Goal: Information Seeking & Learning: Check status

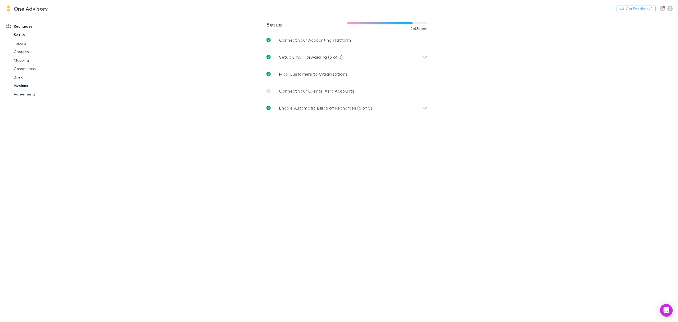
click at [17, 86] on link "Invoices" at bounding box center [41, 85] width 67 height 8
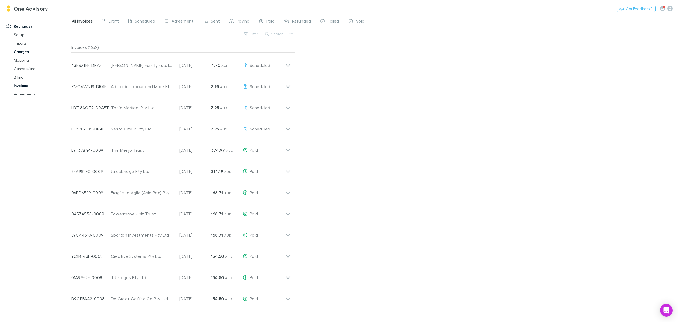
click at [15, 53] on link "Charges" at bounding box center [41, 51] width 67 height 8
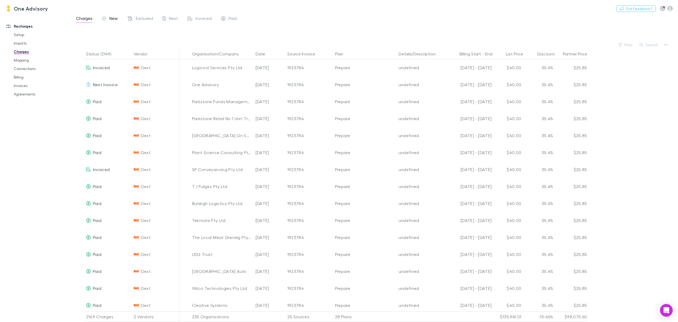
click at [114, 17] on span "New" at bounding box center [113, 19] width 8 height 7
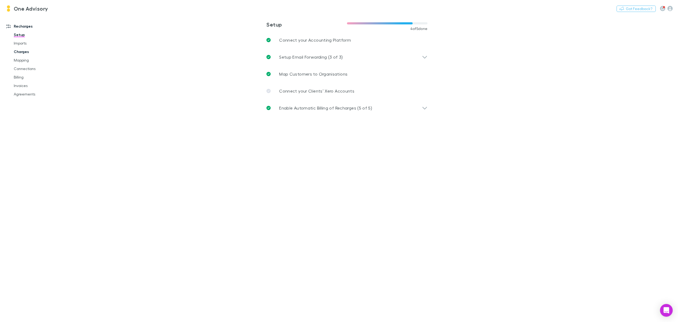
click at [23, 52] on link "Charges" at bounding box center [41, 51] width 67 height 8
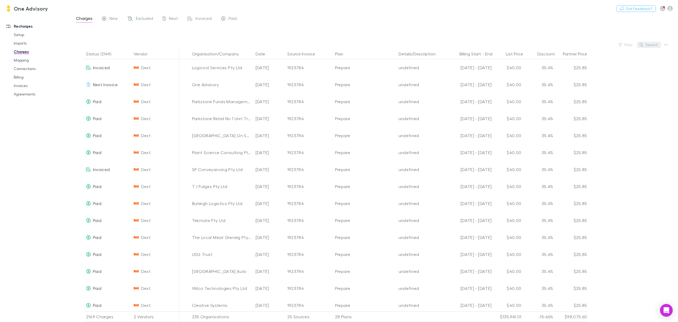
click at [644, 47] on button "Search" at bounding box center [649, 45] width 24 height 6
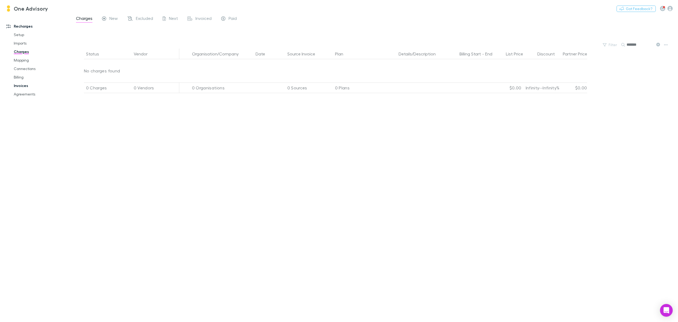
type input "*******"
click at [19, 84] on link "Invoices" at bounding box center [41, 85] width 67 height 8
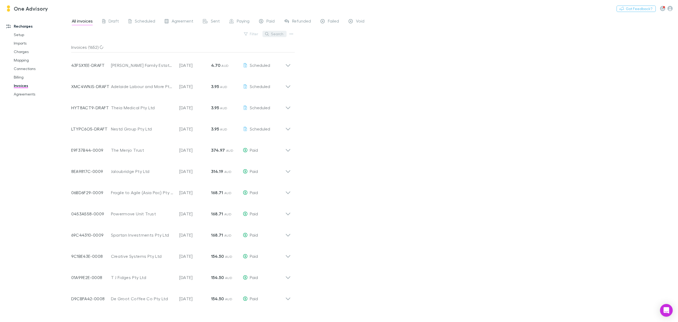
click at [280, 35] on button "Search" at bounding box center [275, 34] width 24 height 6
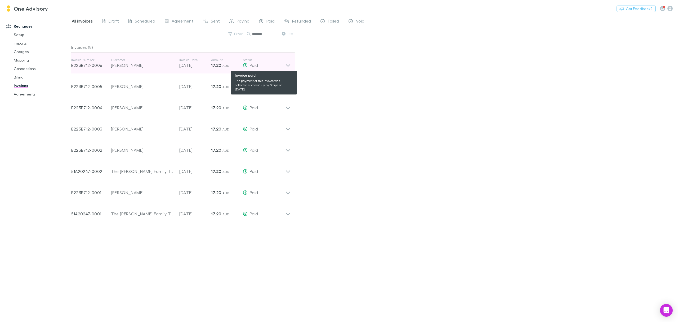
type input "*******"
click at [285, 66] on div "Paid" at bounding box center [264, 65] width 42 height 6
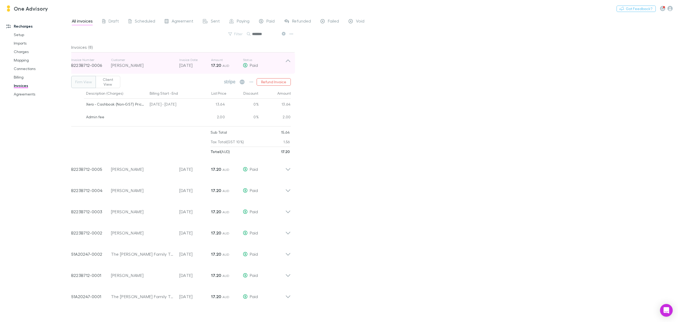
click at [287, 62] on icon at bounding box center [288, 63] width 6 height 11
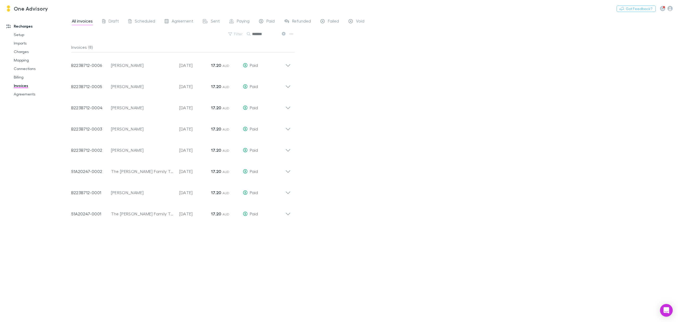
click at [284, 34] on icon at bounding box center [284, 34] width 4 height 4
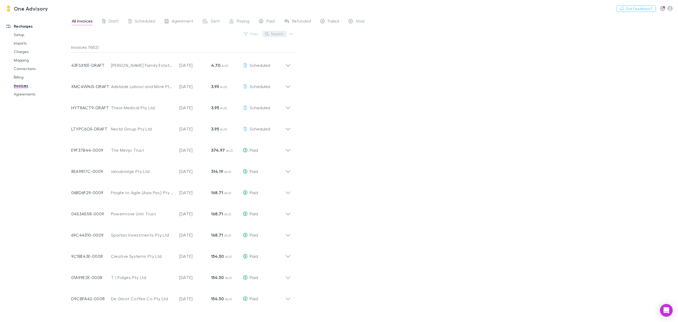
click at [284, 34] on button "Search" at bounding box center [275, 34] width 24 height 6
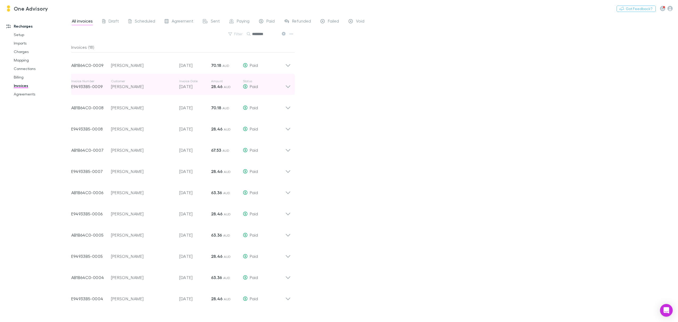
click at [287, 84] on icon at bounding box center [288, 84] width 6 height 11
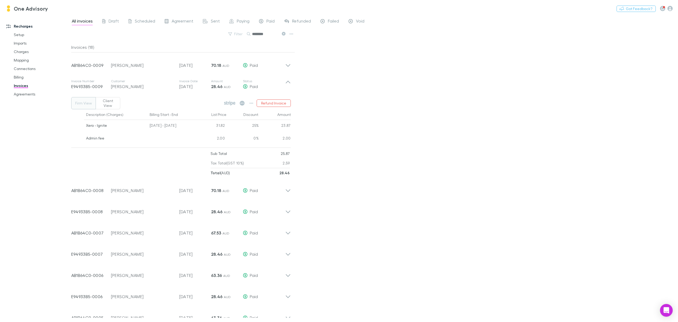
click at [284, 34] on icon at bounding box center [284, 34] width 4 height 4
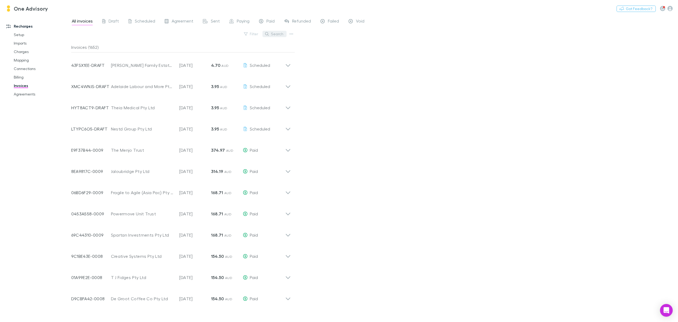
click at [277, 33] on button "Search" at bounding box center [275, 34] width 24 height 6
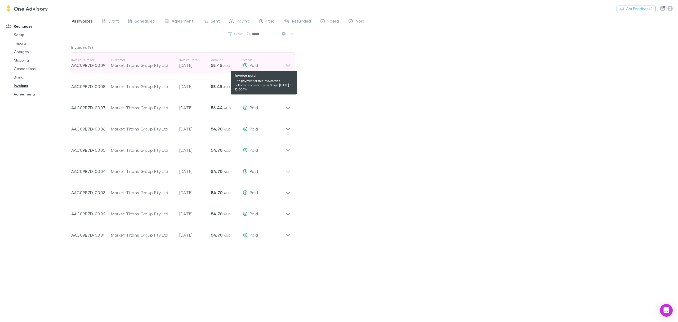
click at [284, 62] on div "Paid" at bounding box center [264, 65] width 42 height 6
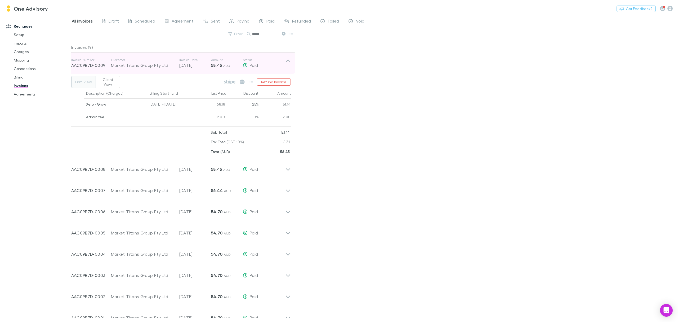
click at [287, 61] on icon at bounding box center [288, 63] width 6 height 11
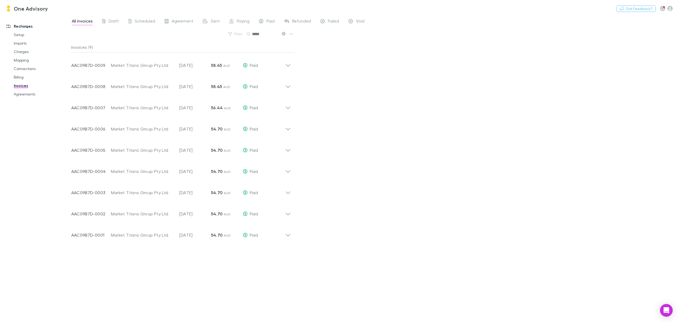
click at [283, 34] on icon at bounding box center [284, 34] width 4 height 4
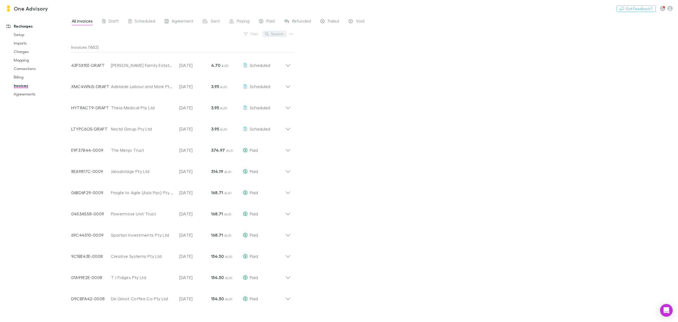
click at [284, 34] on button "Search" at bounding box center [275, 34] width 24 height 6
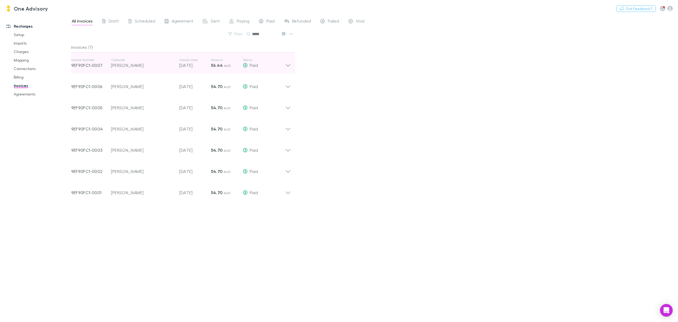
click at [287, 68] on icon at bounding box center [288, 63] width 6 height 11
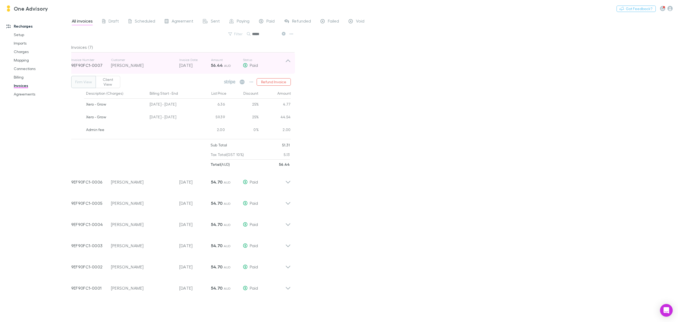
click at [290, 61] on icon at bounding box center [288, 63] width 6 height 11
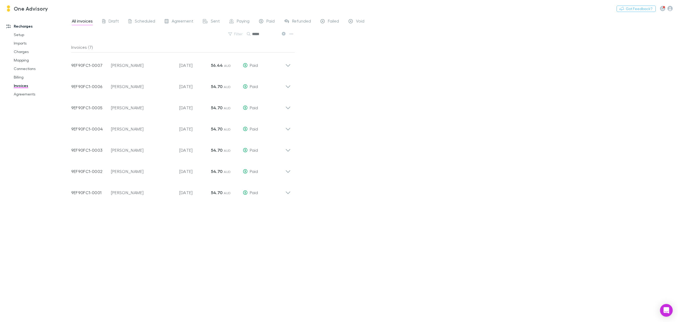
click at [282, 33] on icon at bounding box center [284, 34] width 4 height 4
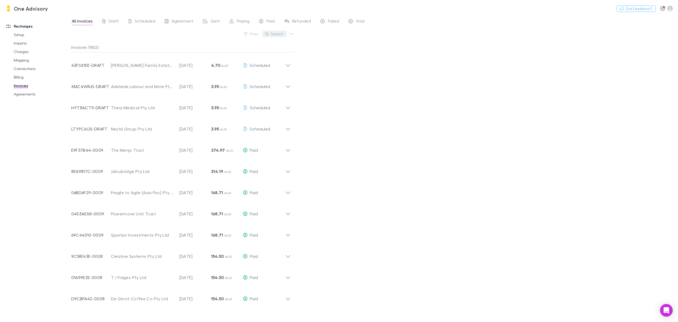
click at [272, 34] on button "Search" at bounding box center [275, 34] width 24 height 6
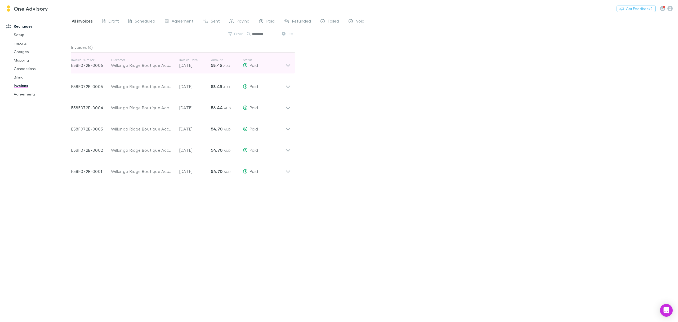
type input "********"
click at [289, 65] on icon at bounding box center [288, 63] width 6 height 11
